Goal: Task Accomplishment & Management: Complete application form

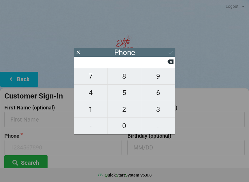
click at [96, 79] on span "7" at bounding box center [90, 76] width 33 height 12
type input "7"
click at [93, 76] on span "7" at bounding box center [90, 76] width 33 height 12
type input "77"
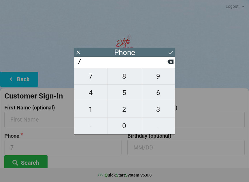
type input "77"
click at [126, 112] on span "2" at bounding box center [124, 109] width 33 height 12
type input "772"
click at [162, 109] on span "3" at bounding box center [158, 109] width 34 height 12
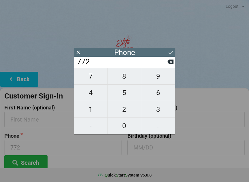
type input "7723"
click at [126, 111] on span "2" at bounding box center [124, 109] width 33 height 12
type input "77232"
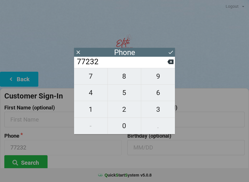
click at [94, 109] on span "1" at bounding box center [90, 109] width 33 height 12
type input "772321"
click at [92, 107] on span "1" at bounding box center [90, 109] width 33 height 12
type input "7723211"
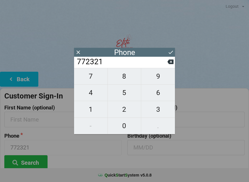
type input "7723211"
click at [158, 95] on span "6" at bounding box center [158, 93] width 34 height 12
type input "77232116"
click at [90, 82] on span "7" at bounding box center [90, 76] width 33 height 12
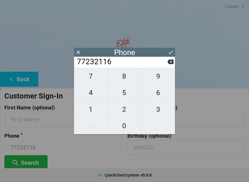
type input "772321167"
click at [158, 82] on span "9" at bounding box center [158, 76] width 34 height 12
type input "7723211679"
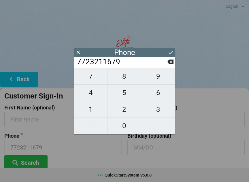
click at [172, 51] on icon at bounding box center [171, 52] width 6 height 6
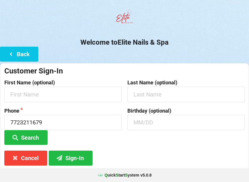
scroll to position [43, 0]
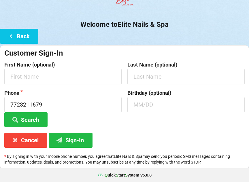
click at [81, 141] on button "Sign-In" at bounding box center [71, 140] width 44 height 15
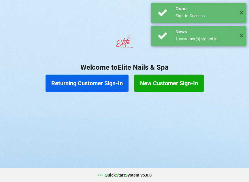
scroll to position [0, 0]
